Goal: Task Accomplishment & Management: Complete application form

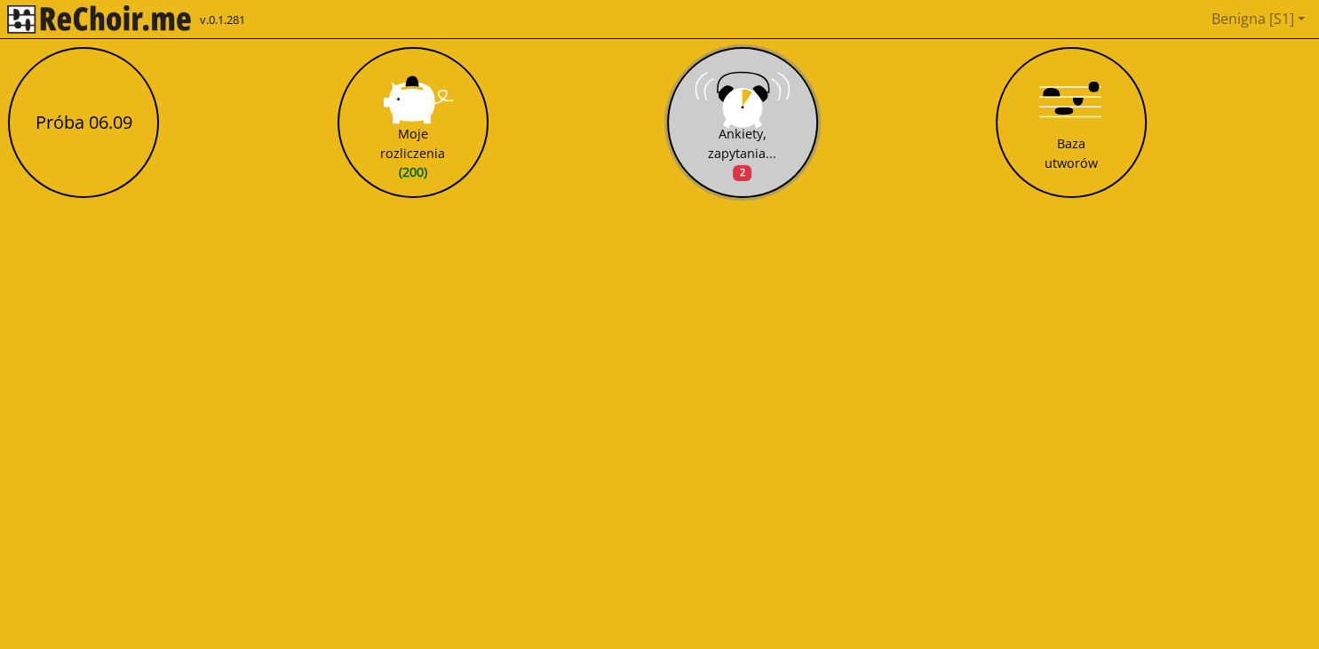
click at [778, 144] on button "Ankiety, zapytania... 2" at bounding box center [742, 122] width 151 height 151
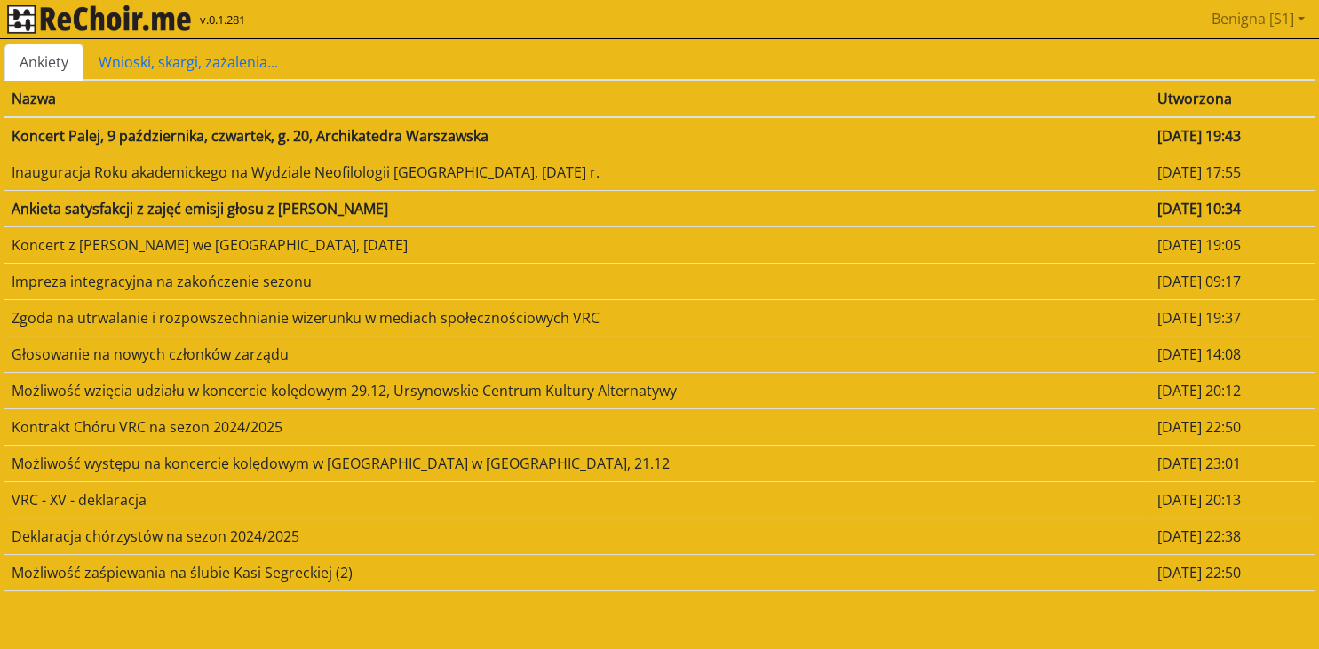
click at [433, 137] on td "Koncert Palej, 9 października, czwartek, g. 20, Archikatedra Warszawska" at bounding box center [576, 135] width 1145 height 37
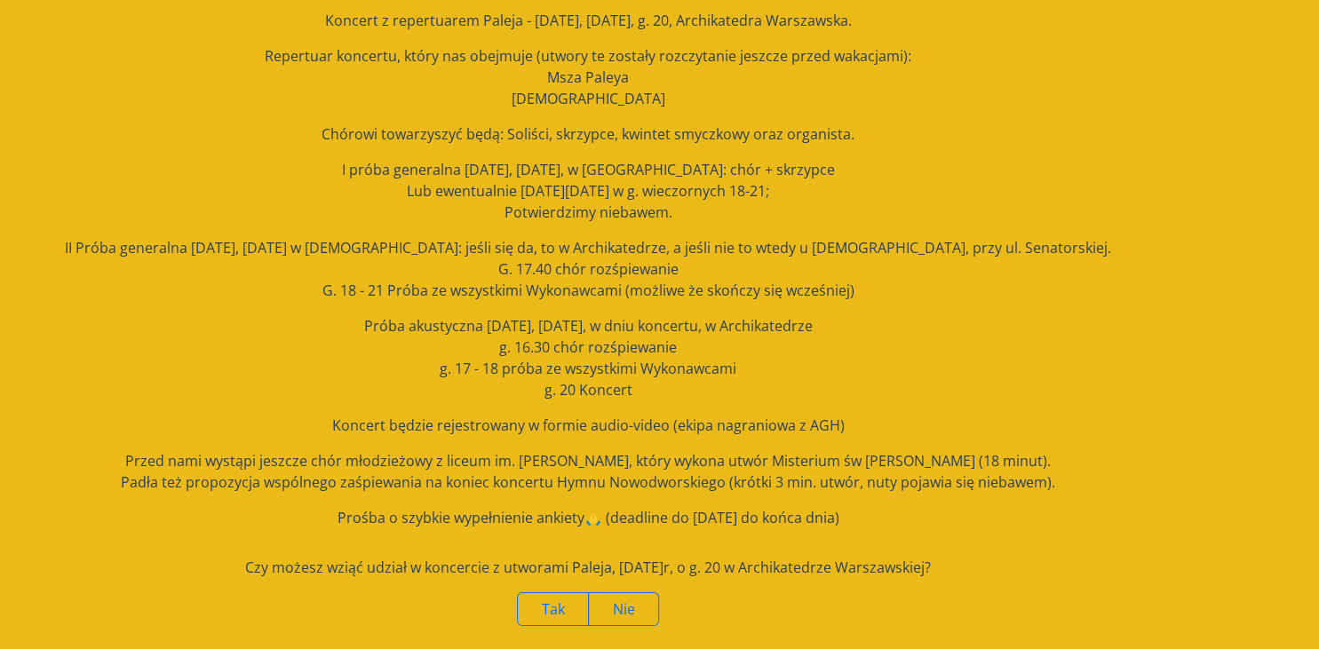
scroll to position [154, 0]
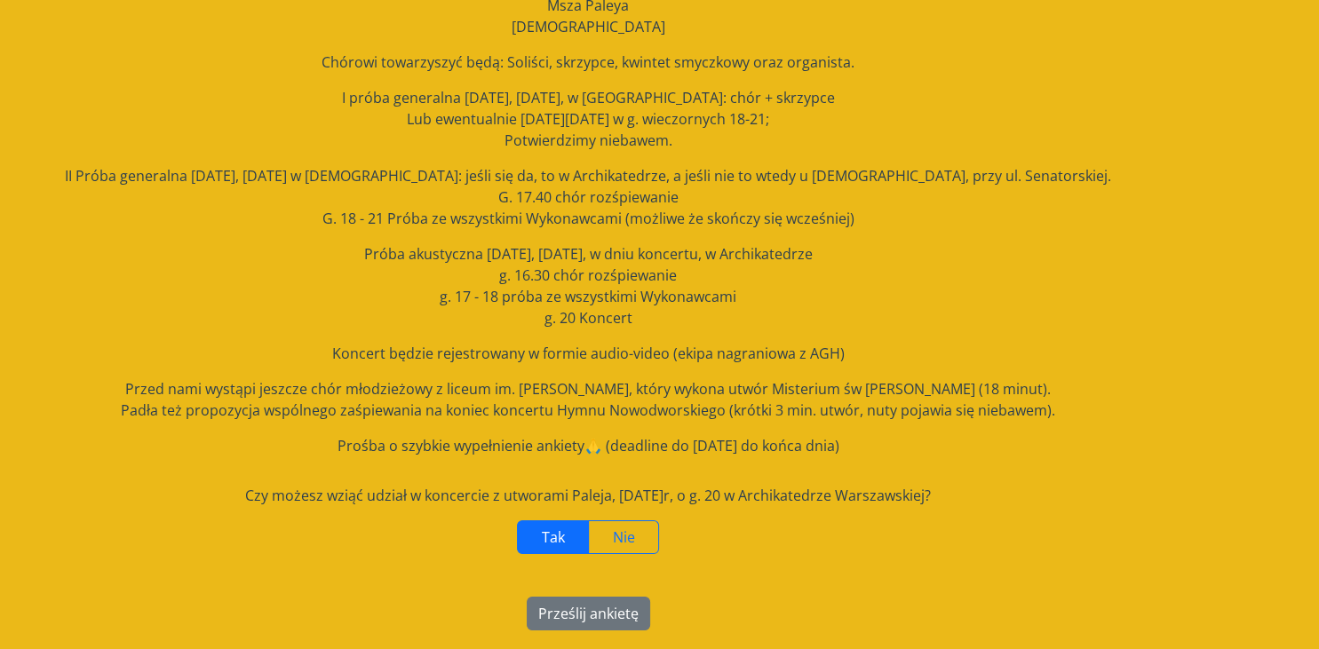
click at [549, 540] on span "Tak" at bounding box center [553, 537] width 23 height 20
click at [590, 614] on button "Prześlij ankietę" at bounding box center [588, 614] width 123 height 34
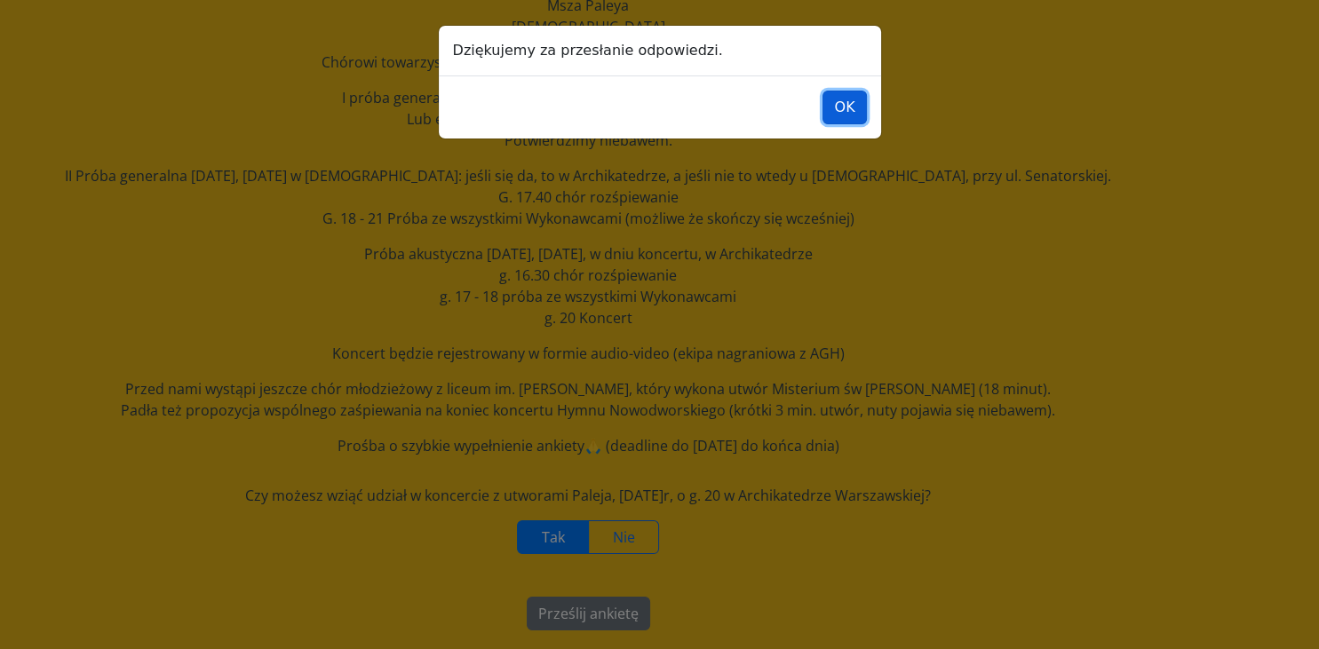
click at [844, 103] on button "OK" at bounding box center [844, 108] width 44 height 34
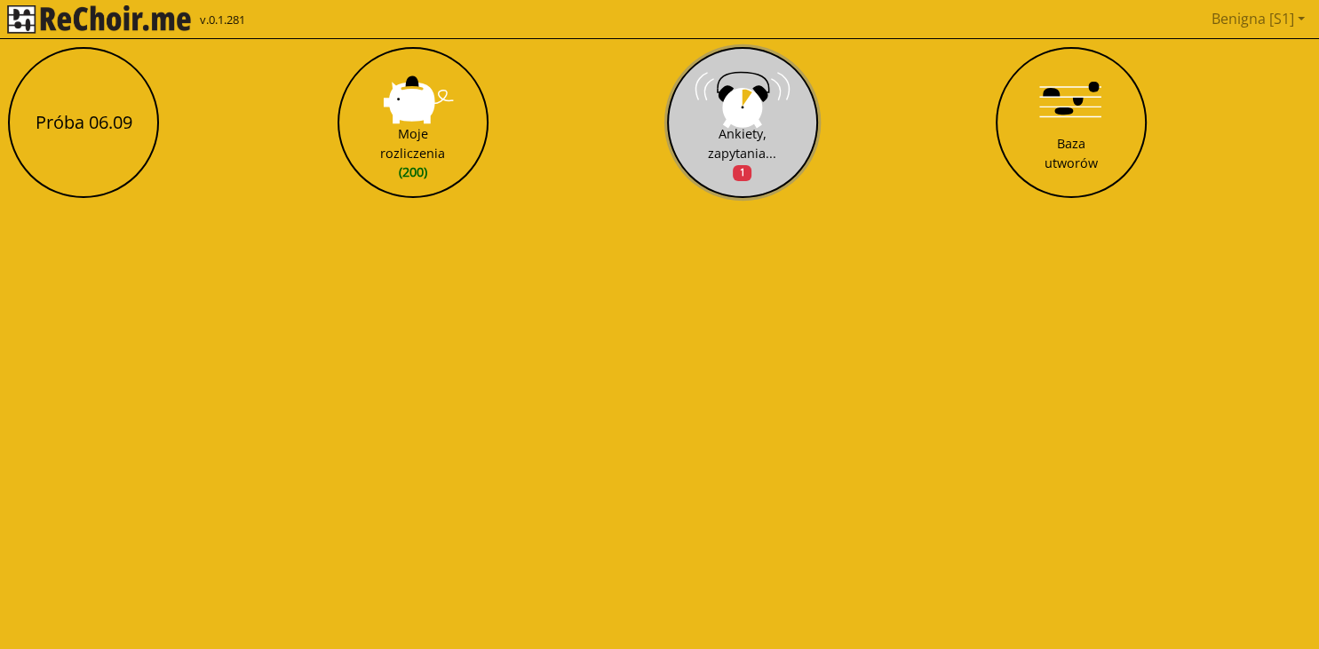
click at [769, 115] on button "Ankiety, zapytania... 1" at bounding box center [742, 122] width 151 height 151
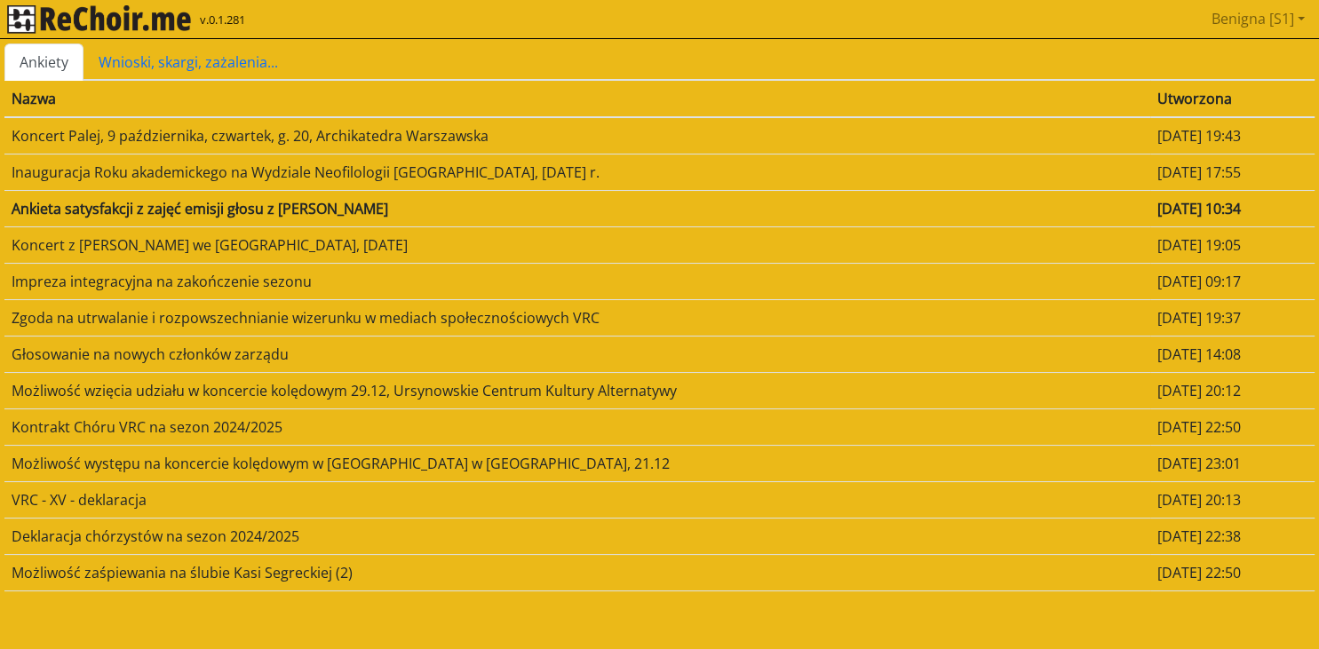
click at [402, 130] on td "Koncert Palej, 9 października, czwartek, g. 20, Archikatedra Warszawska" at bounding box center [576, 135] width 1145 height 37
click at [385, 204] on td "Ankieta satysfakcji z zajęć emisji głosu z [PERSON_NAME]" at bounding box center [576, 208] width 1145 height 36
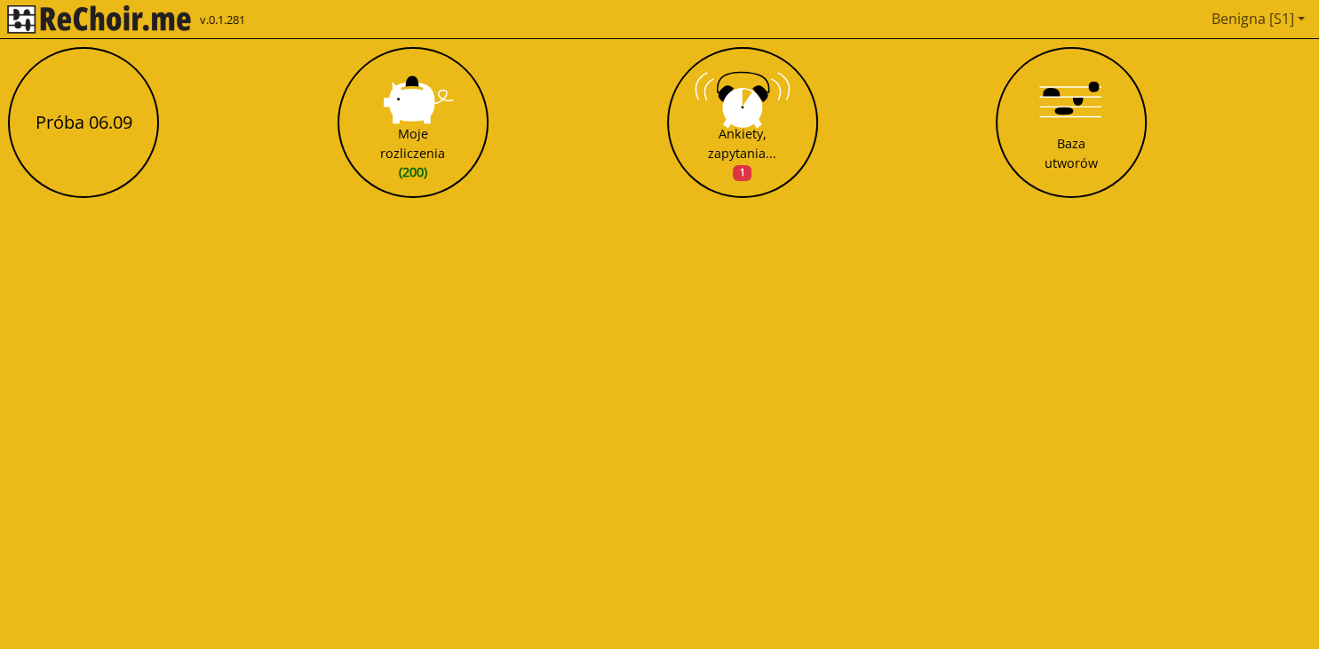
click at [1299, 16] on link "Benigna [S1]" at bounding box center [1257, 19] width 107 height 36
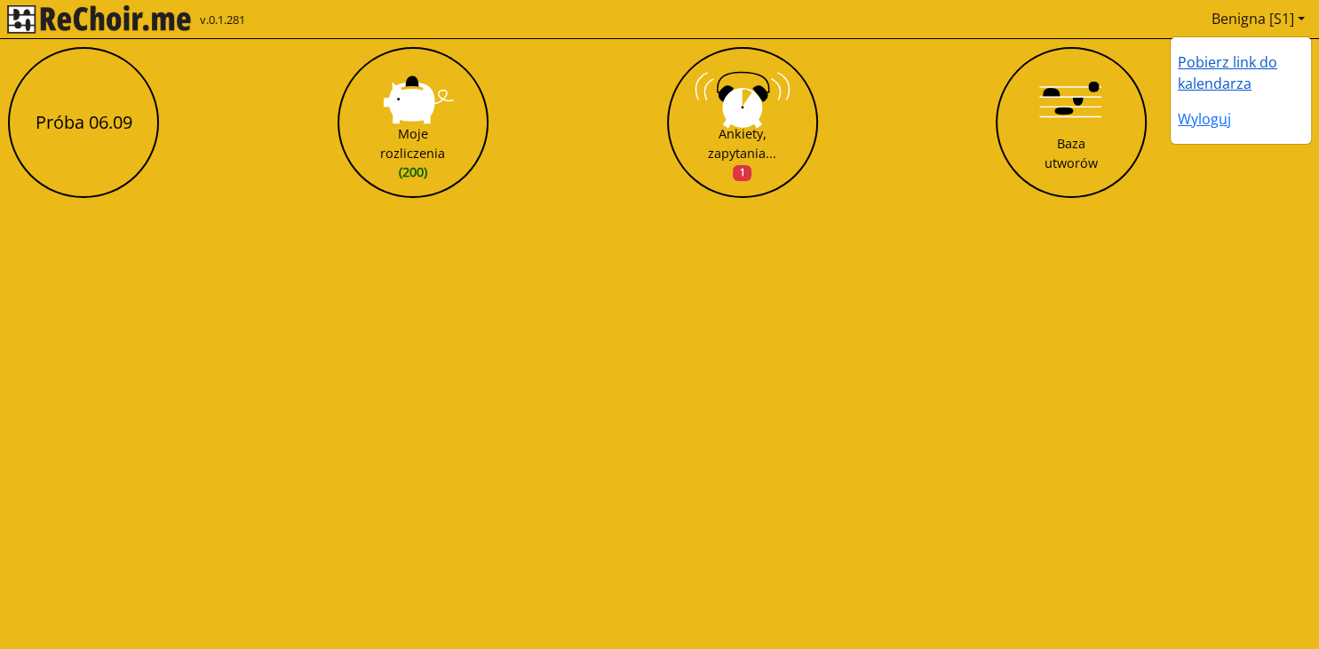
click at [1204, 60] on link "Pobierz link do kalendarza" at bounding box center [1226, 72] width 99 height 41
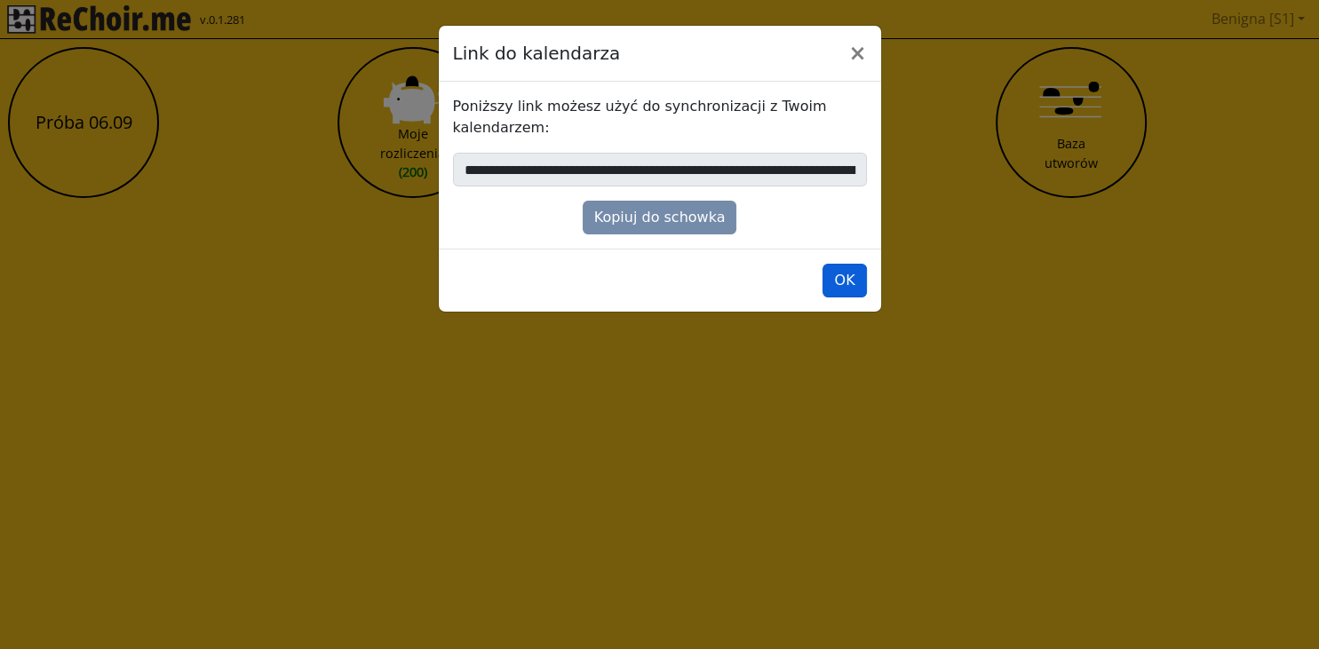
drag, startPoint x: 868, startPoint y: 272, endPoint x: 859, endPoint y: 273, distance: 8.9
click at [865, 272] on footer "OK" at bounding box center [660, 280] width 442 height 63
click at [856, 274] on button "OK" at bounding box center [844, 281] width 44 height 34
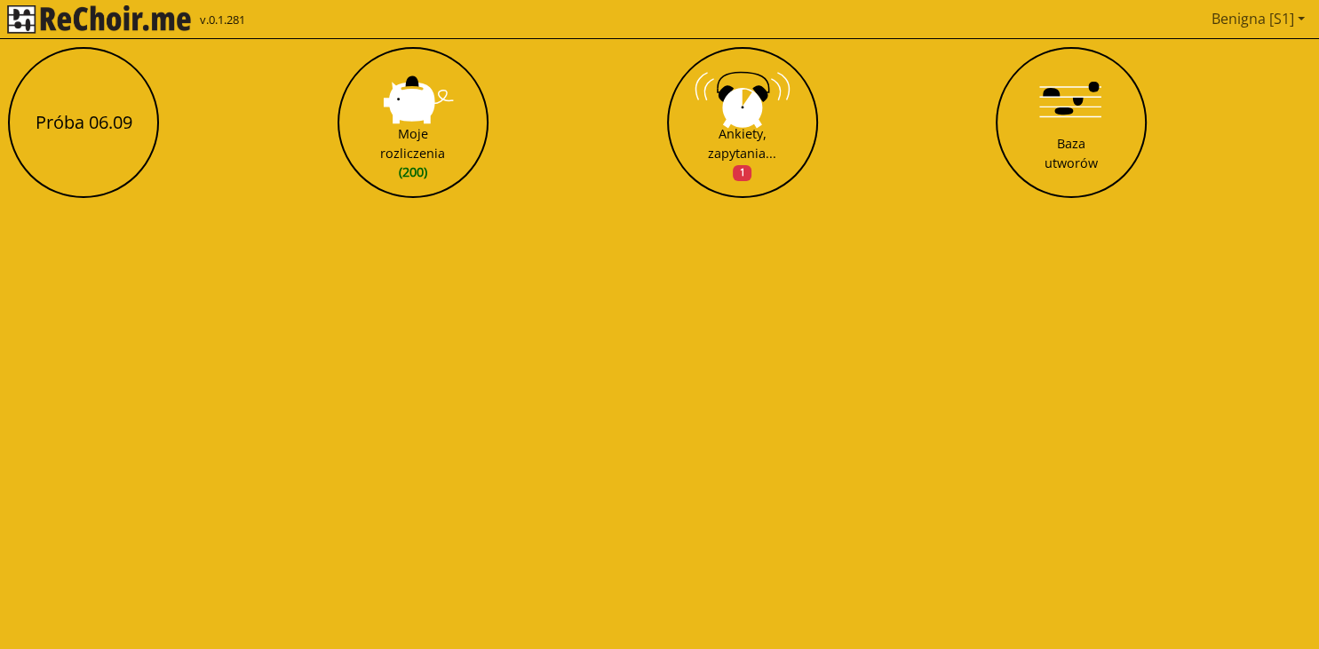
click at [1296, 20] on link "Benigna [S1]" at bounding box center [1257, 19] width 107 height 36
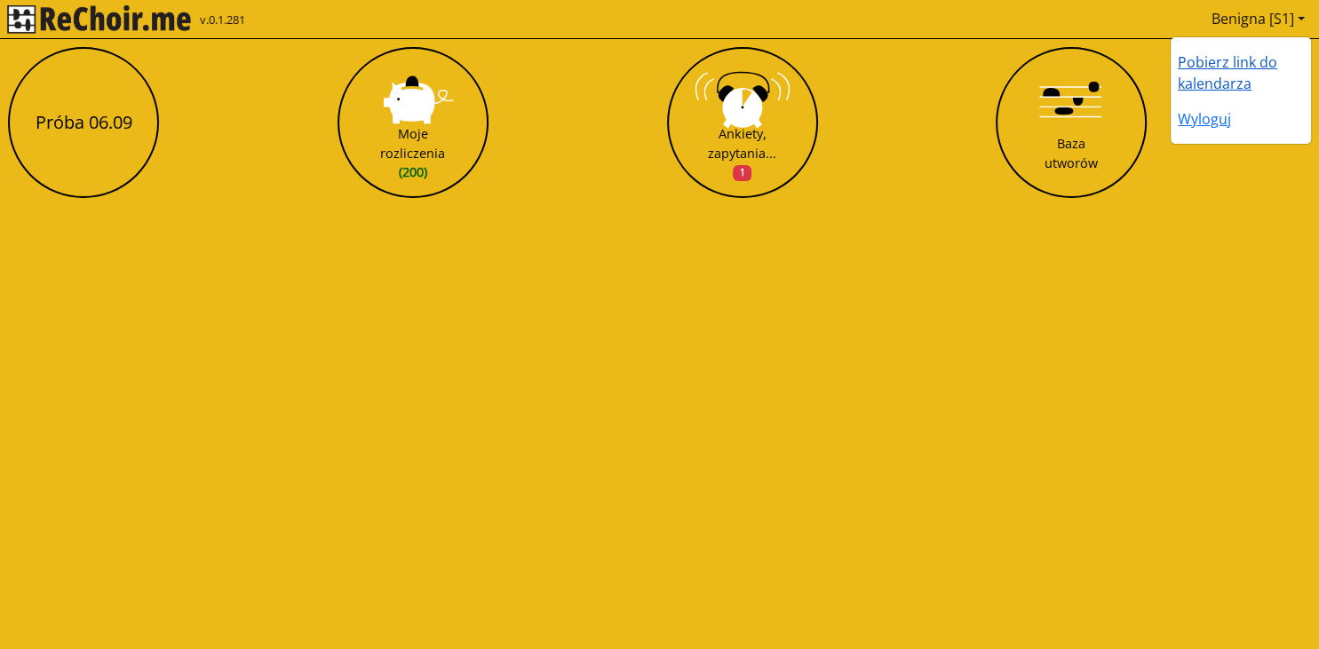
click at [1254, 54] on link "Pobierz link do kalendarza" at bounding box center [1226, 72] width 99 height 41
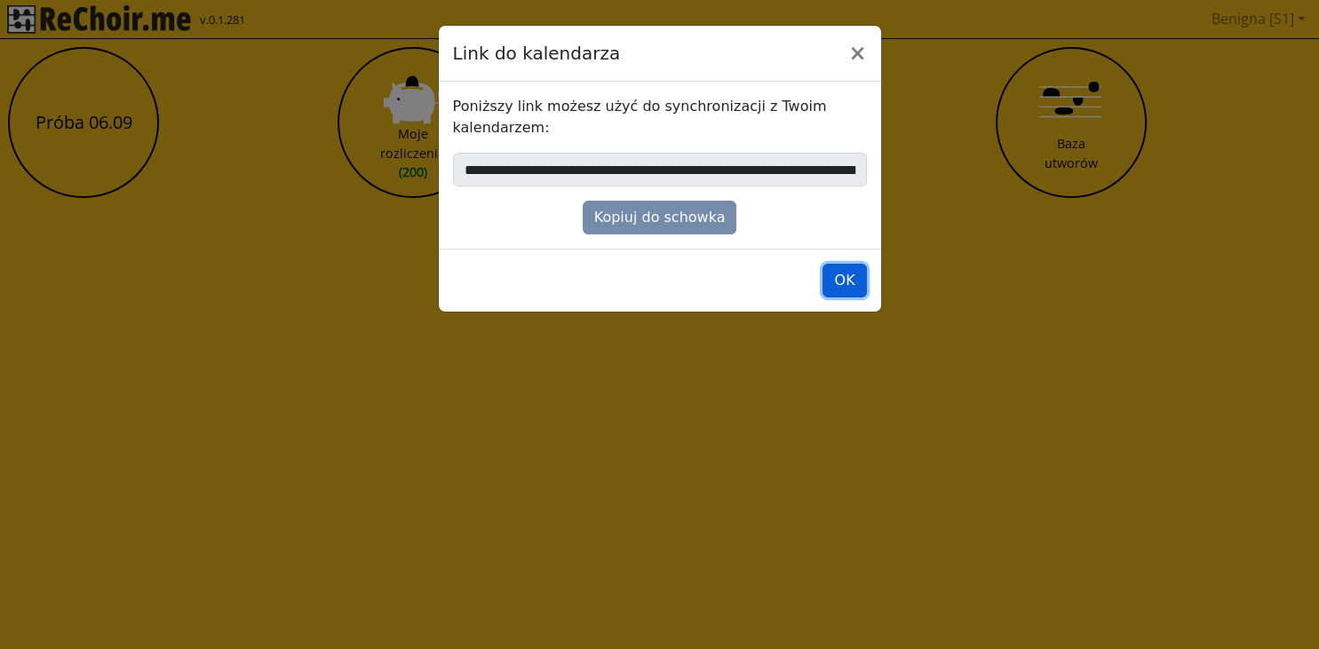
click at [849, 284] on button "OK" at bounding box center [844, 281] width 44 height 34
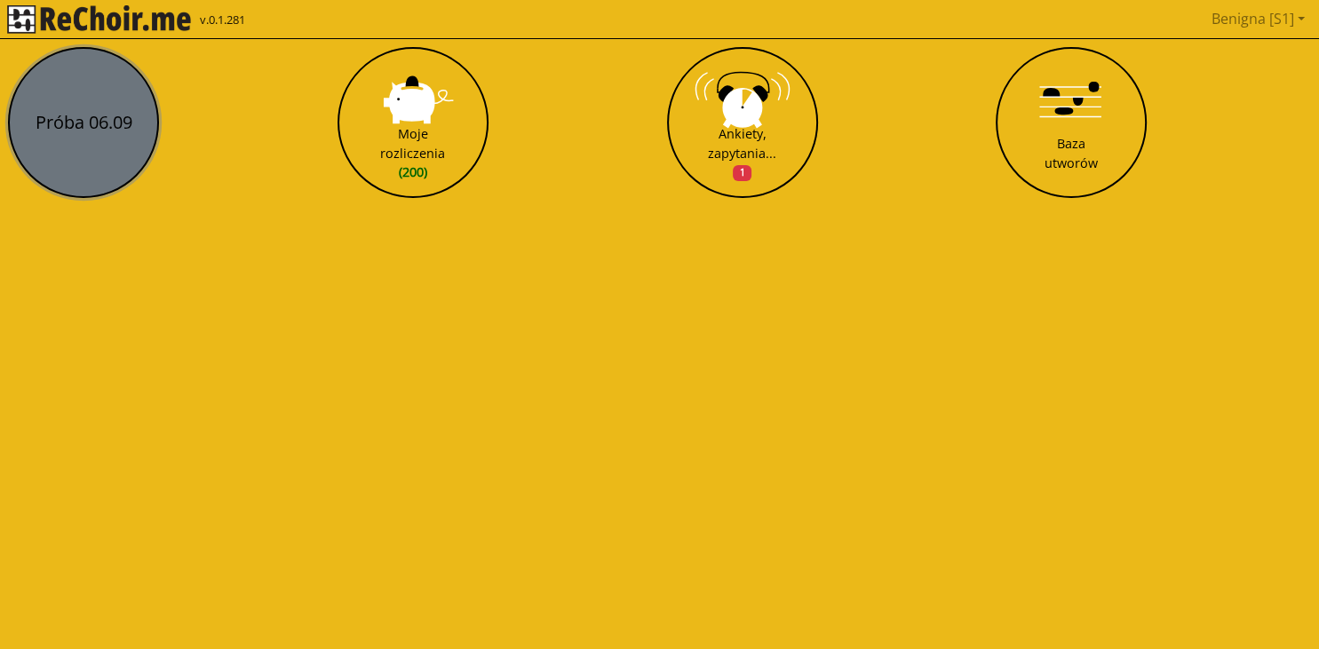
click at [115, 129] on button "Próba 06.09" at bounding box center [83, 122] width 151 height 151
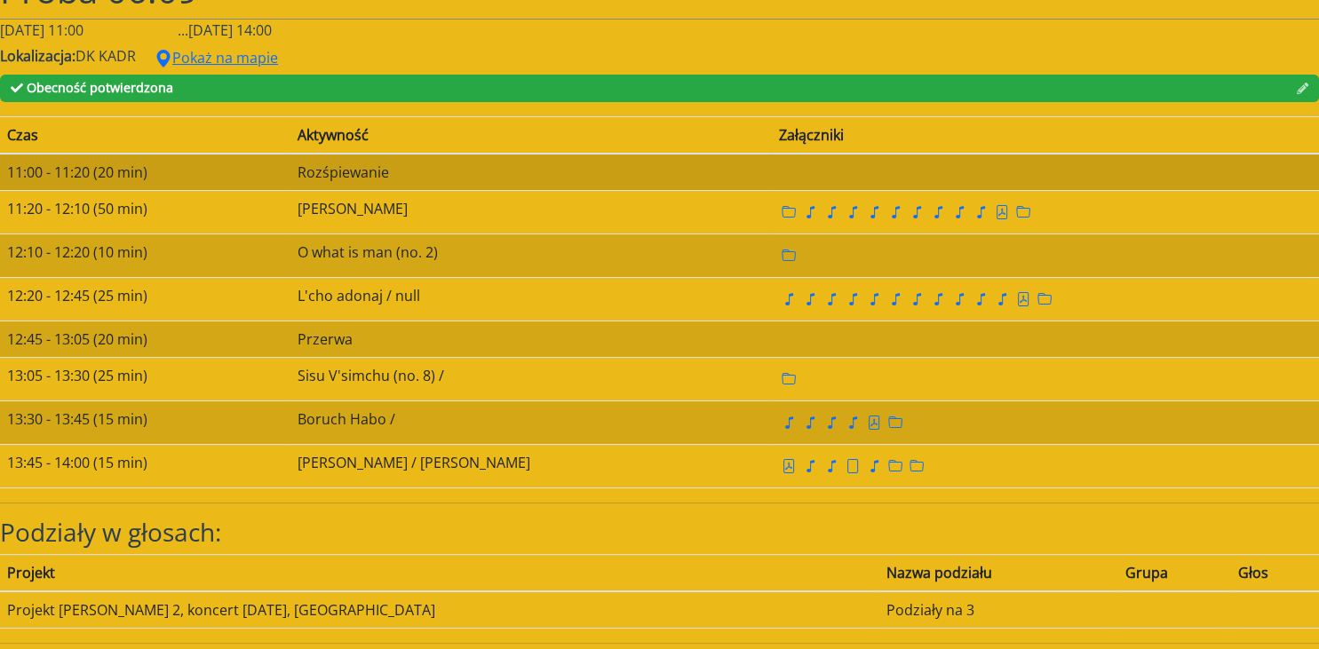
scroll to position [76, 0]
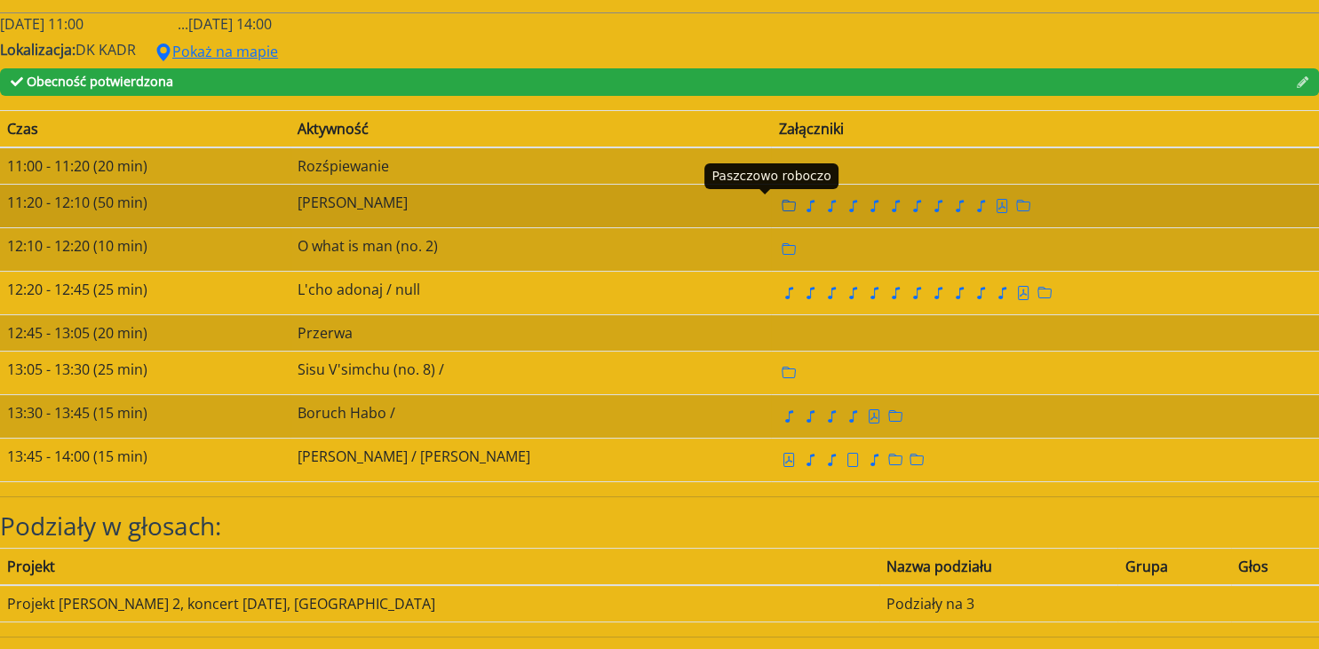
click at [781, 205] on icon "folder" at bounding box center [788, 206] width 14 height 14
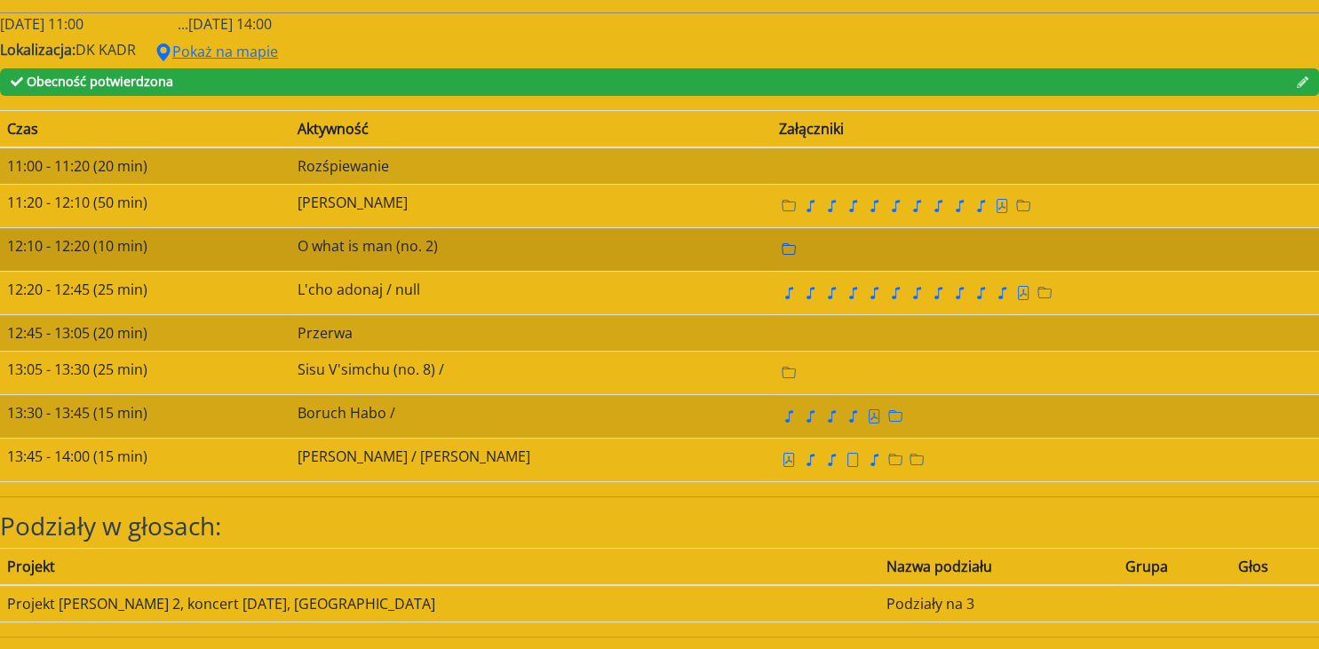
click at [781, 248] on icon "folder" at bounding box center [788, 249] width 14 height 14
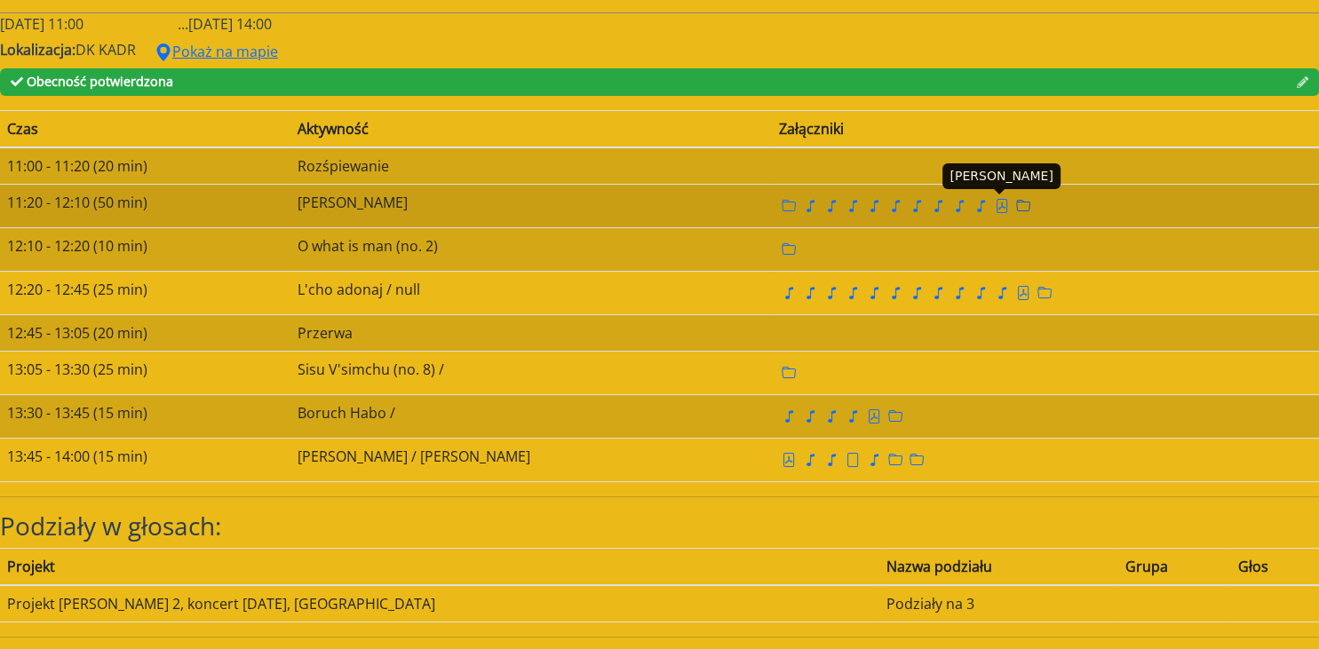
click at [1017, 201] on icon "folder" at bounding box center [1024, 206] width 14 height 12
click at [994, 202] on icon "file pdf" at bounding box center [1001, 206] width 14 height 14
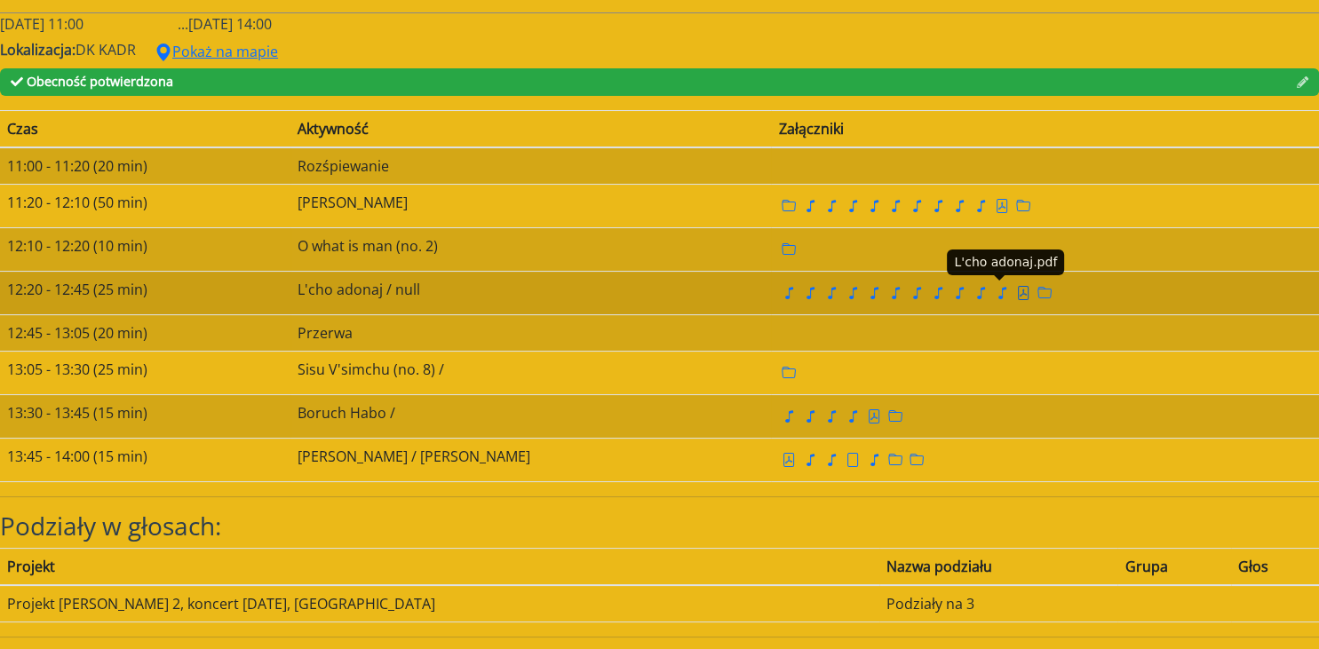
click at [1016, 294] on icon "file pdf" at bounding box center [1023, 293] width 14 height 14
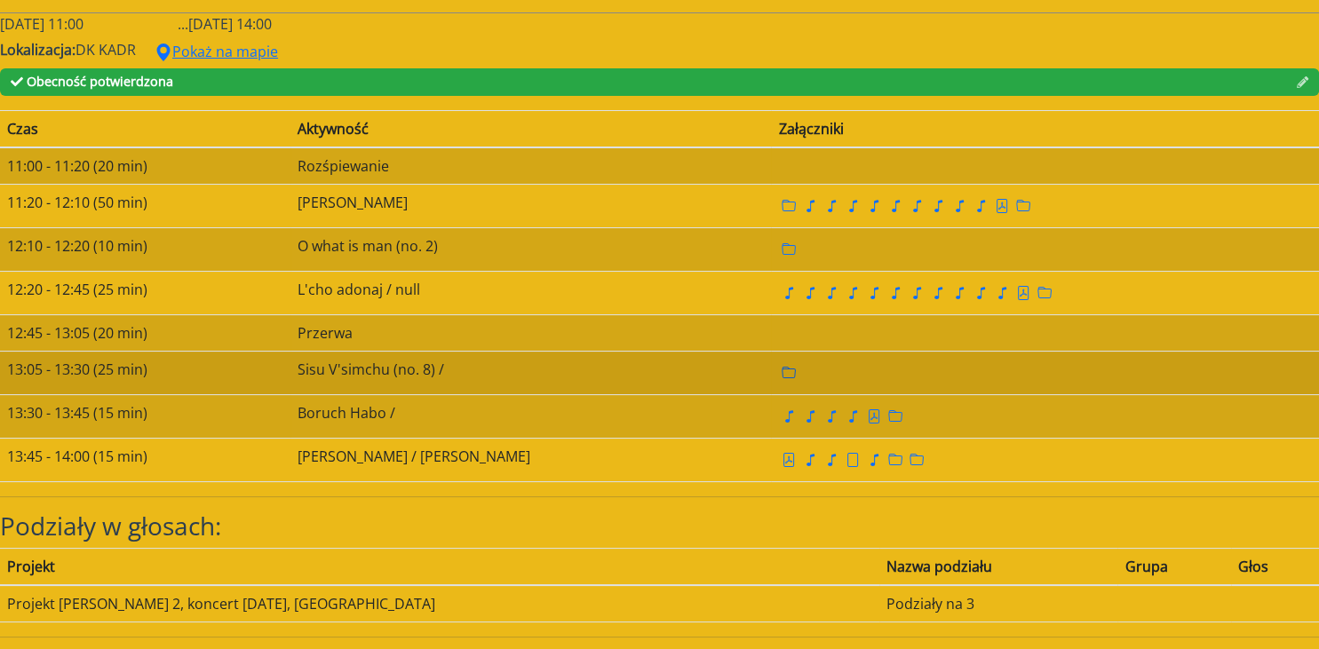
click at [781, 372] on icon "folder" at bounding box center [788, 373] width 14 height 14
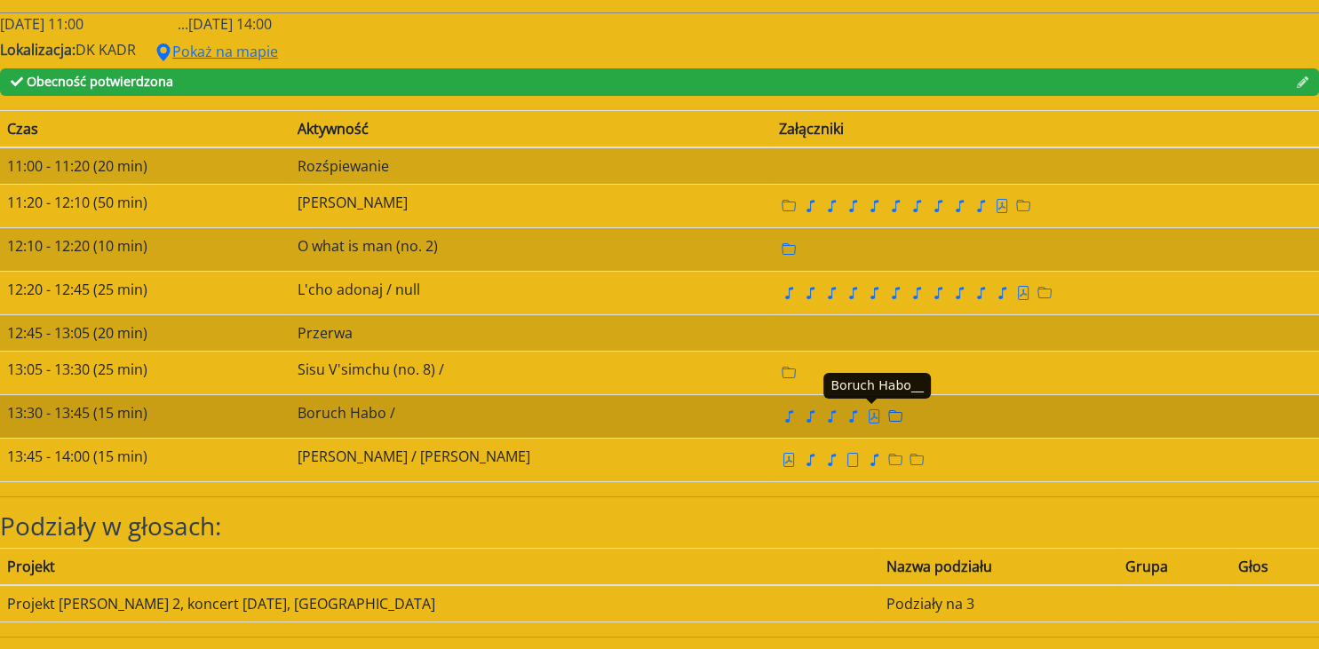
click at [889, 416] on icon "folder" at bounding box center [896, 416] width 14 height 12
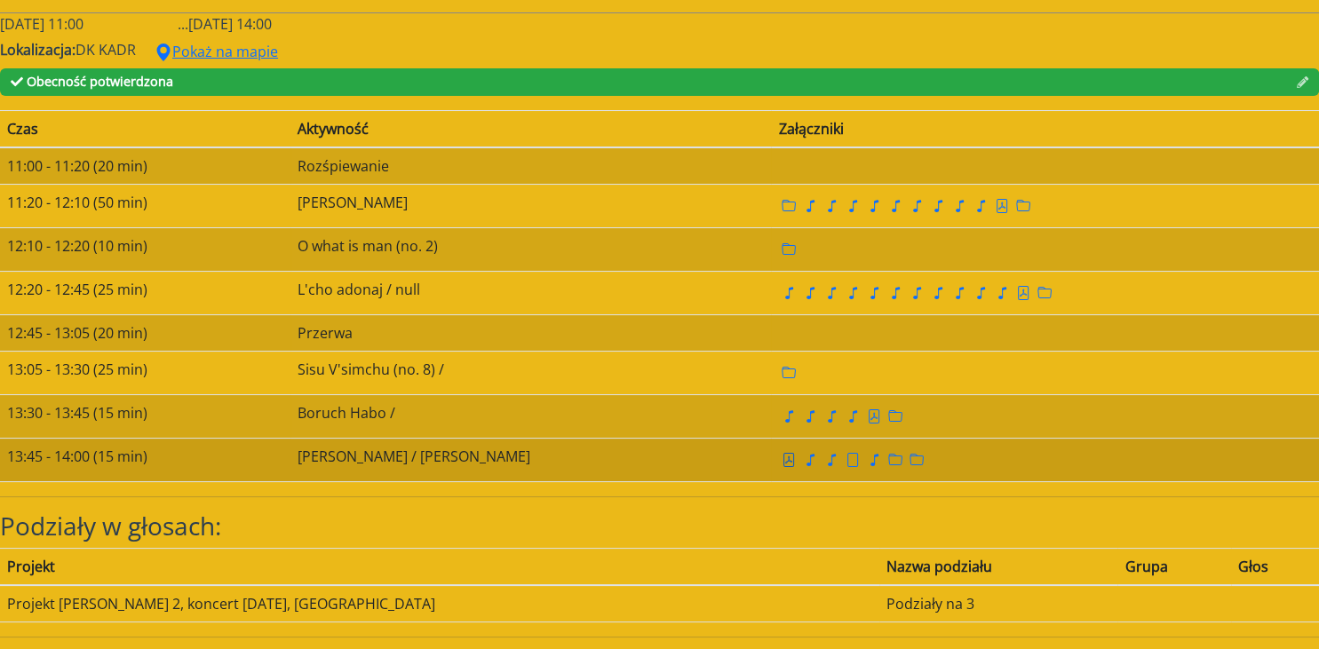
click at [781, 453] on icon "file pdf" at bounding box center [788, 460] width 14 height 14
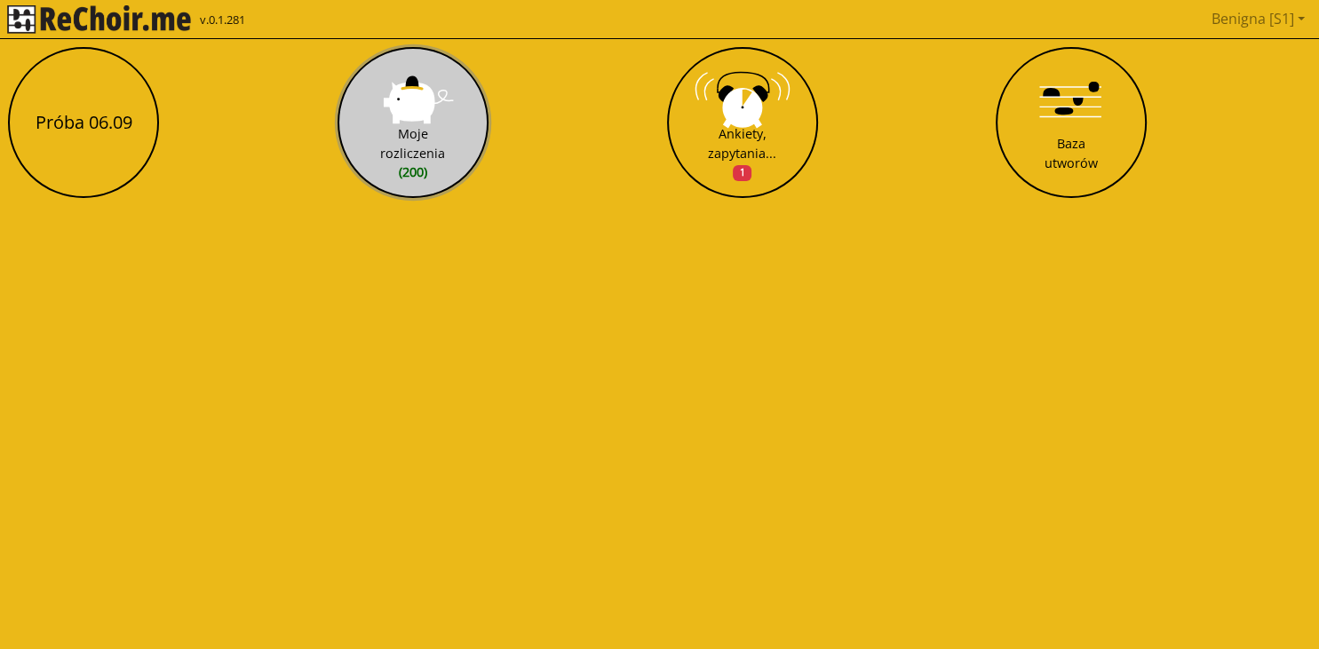
click at [404, 139] on div "Moje rozliczenia (200)" at bounding box center [412, 153] width 65 height 58
